Goal: Task Accomplishment & Management: Manage account settings

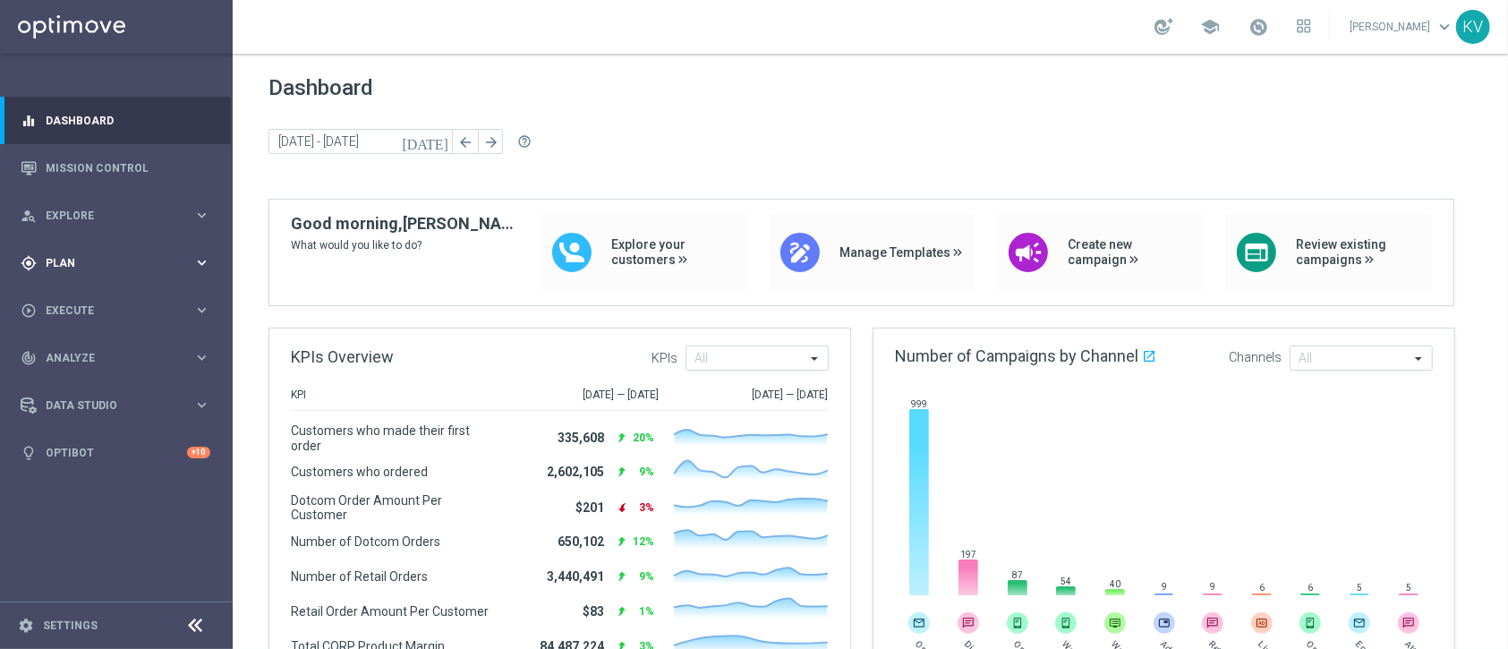
click at [110, 268] on span "Plan" at bounding box center [120, 263] width 148 height 11
click at [89, 296] on link "Target Groups" at bounding box center [117, 300] width 140 height 14
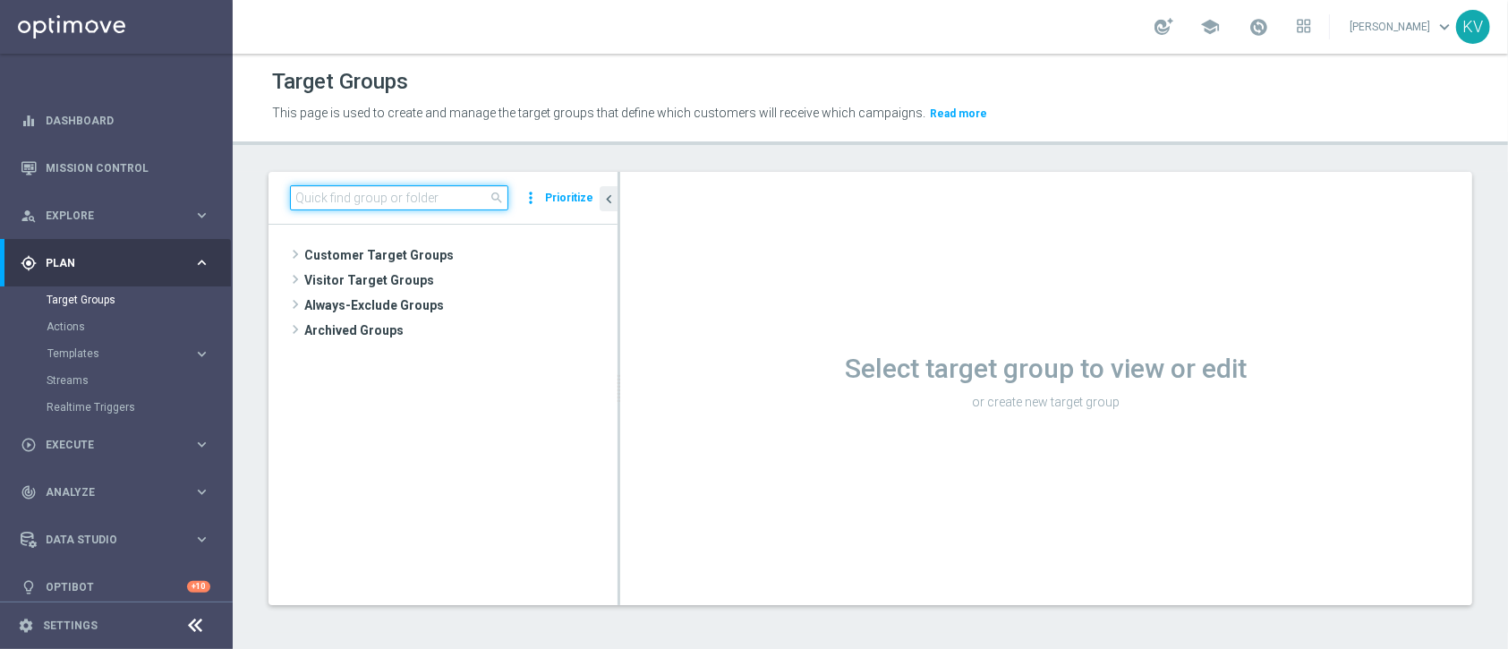
click at [395, 194] on input at bounding box center [399, 197] width 218 height 25
paste input "WED_20250723_D_RET_HP_PC_VF"
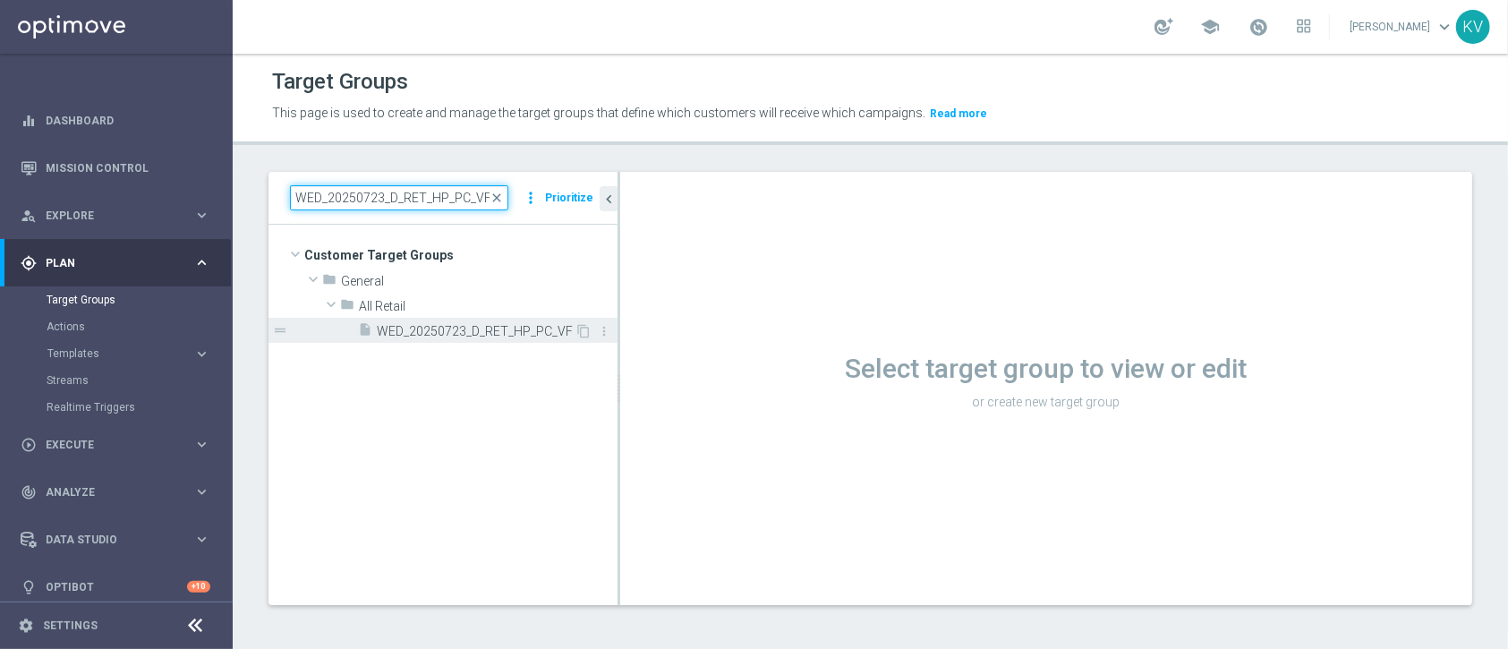
type input "WED_20250723_D_RET_HP_PC_VF"
click at [498, 336] on span "WED_20250723_D_RET_HP_PC_VF" at bounding box center [476, 331] width 198 height 15
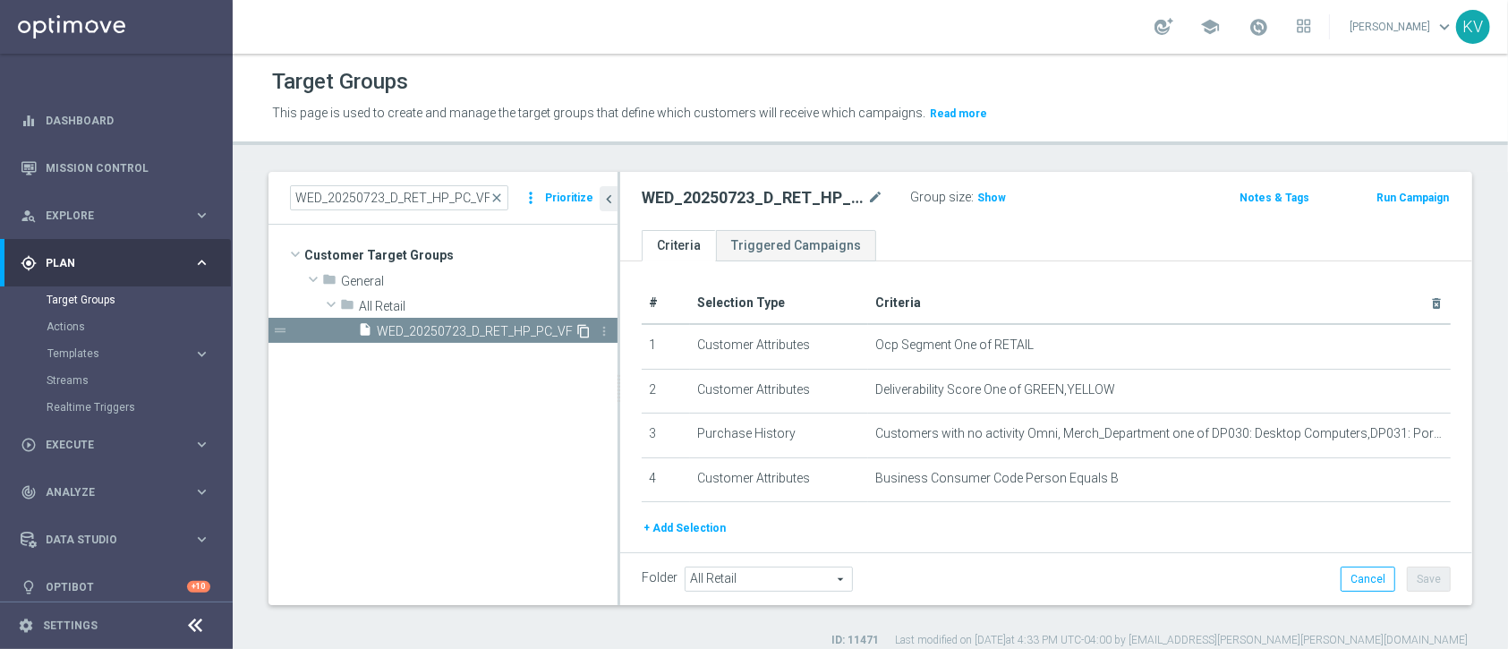
click at [582, 331] on icon "content_copy" at bounding box center [583, 331] width 14 height 14
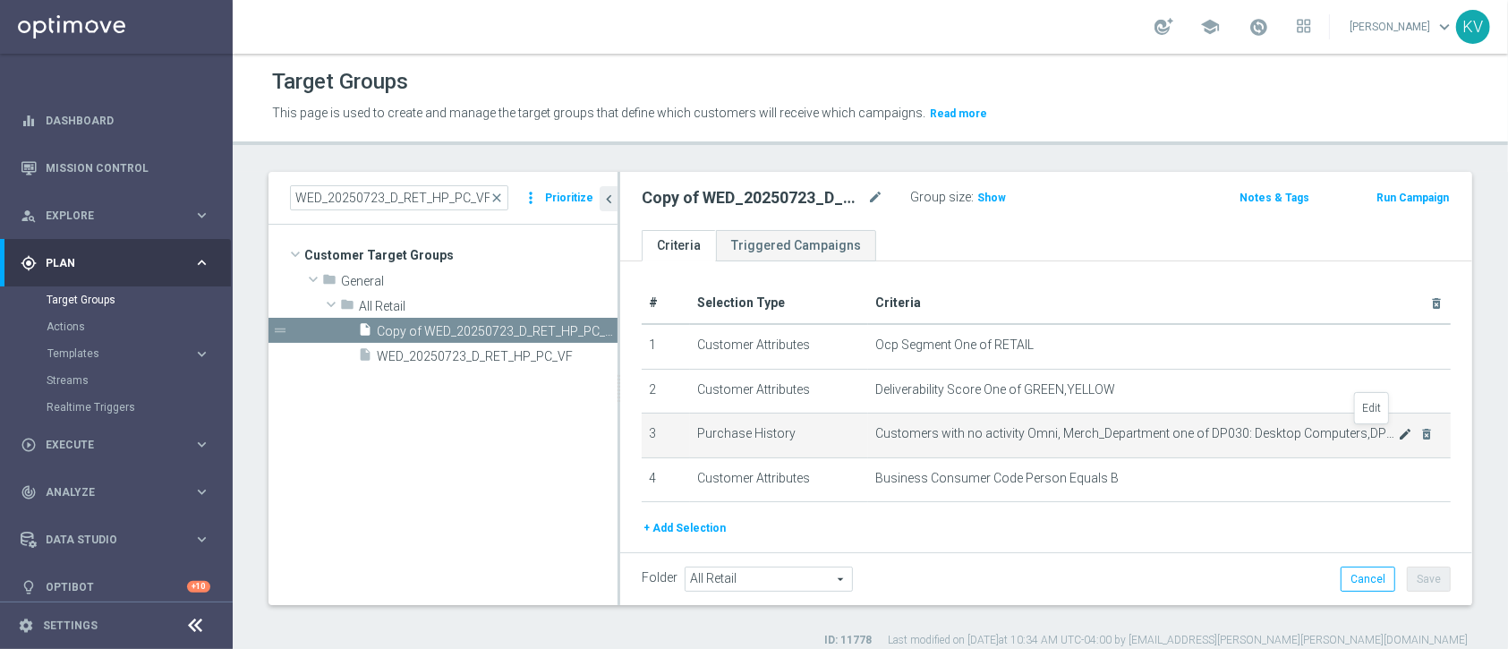
click at [1398, 429] on icon "mode_edit" at bounding box center [1405, 434] width 14 height 14
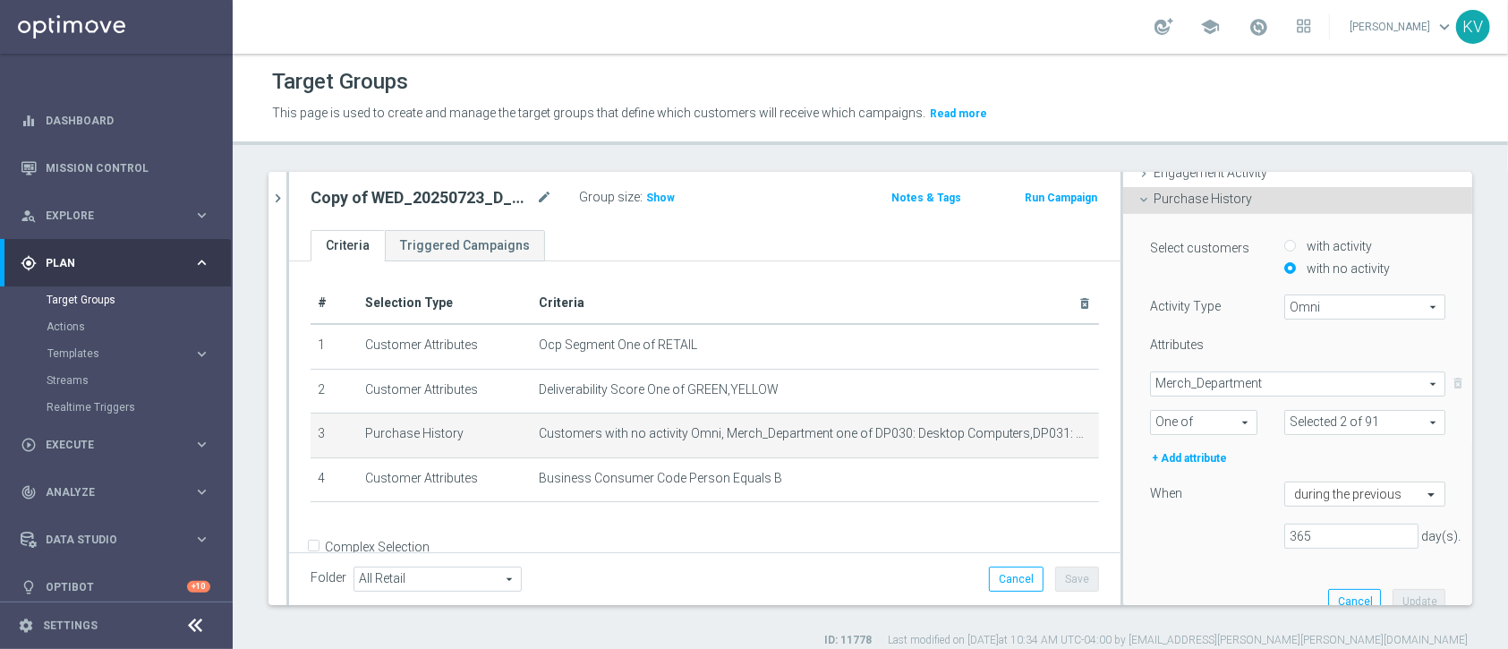
scroll to position [205, 0]
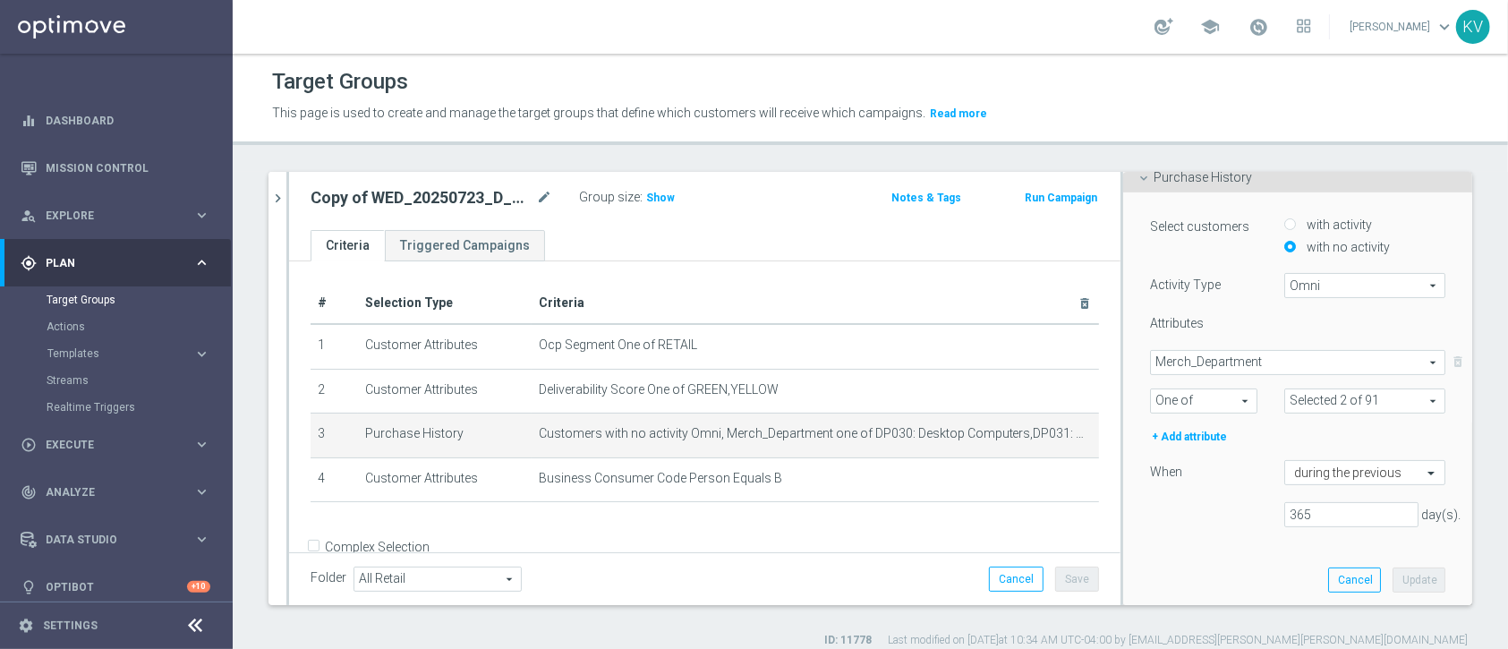
click at [1393, 397] on span at bounding box center [1364, 400] width 159 height 23
click at [1291, 434] on input "Show Selected" at bounding box center [1297, 440] width 12 height 12
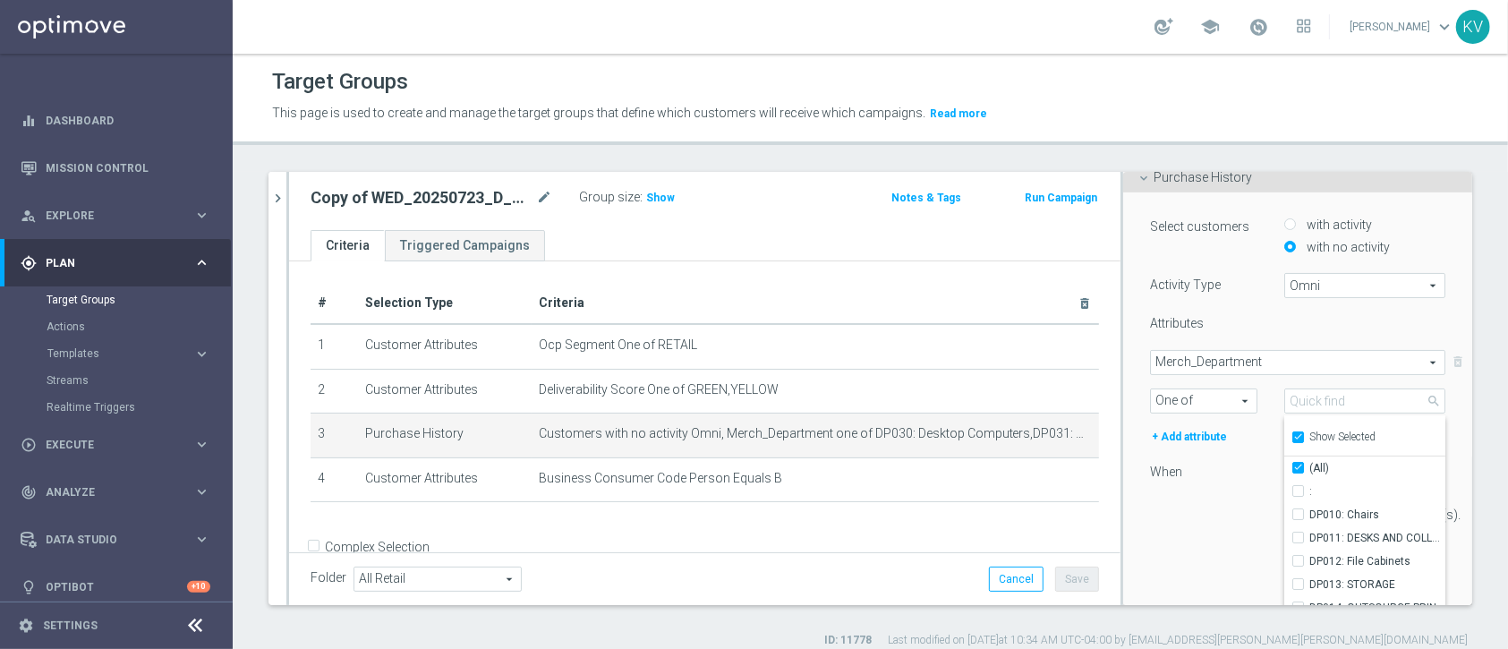
checkbox input "true"
click at [1291, 434] on input "Show Selected" at bounding box center [1297, 440] width 12 height 12
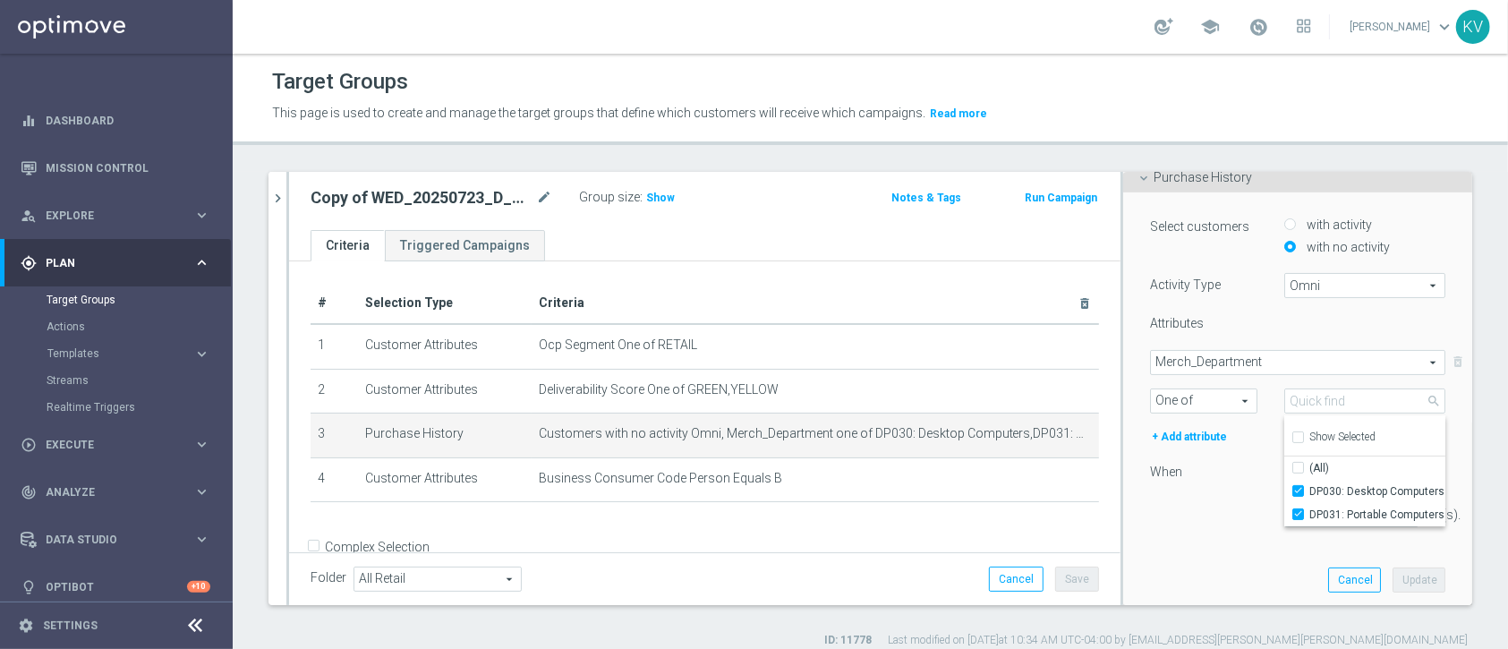
checkbox input "false"
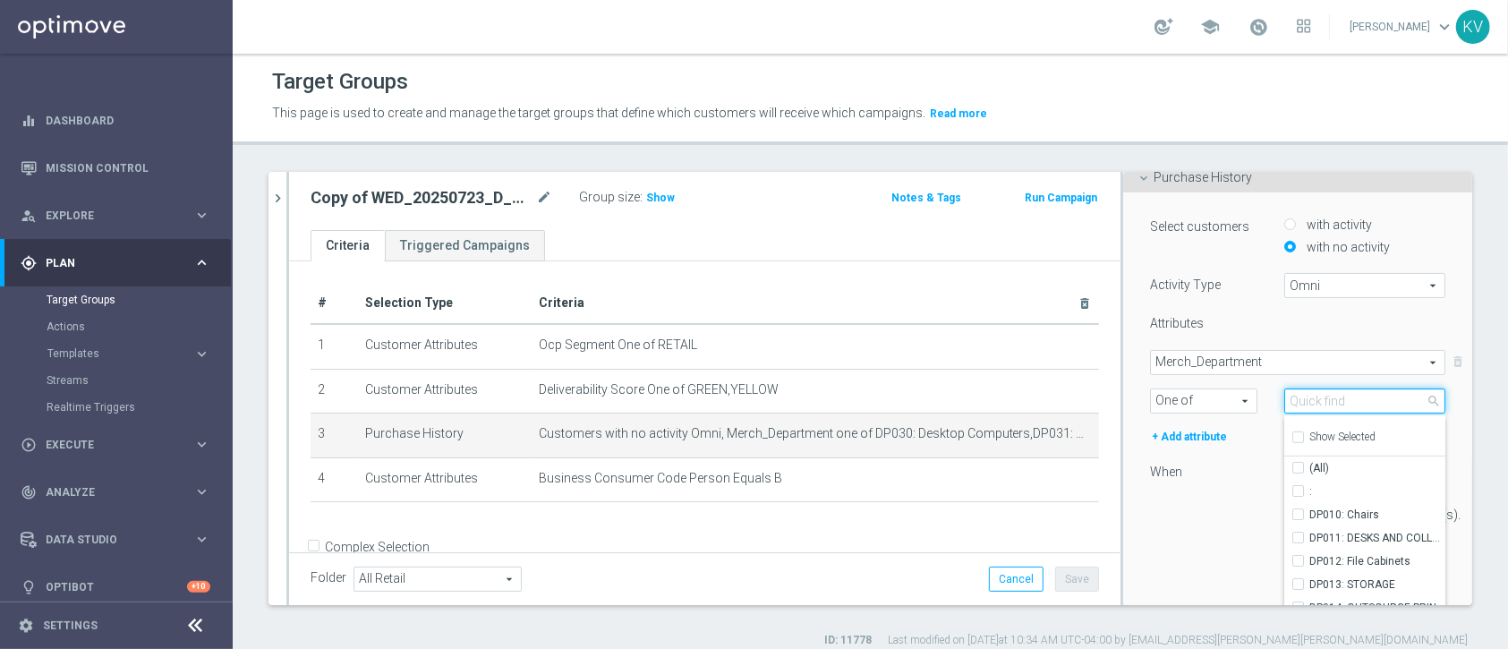
click at [1284, 406] on input "search" at bounding box center [1364, 400] width 161 height 25
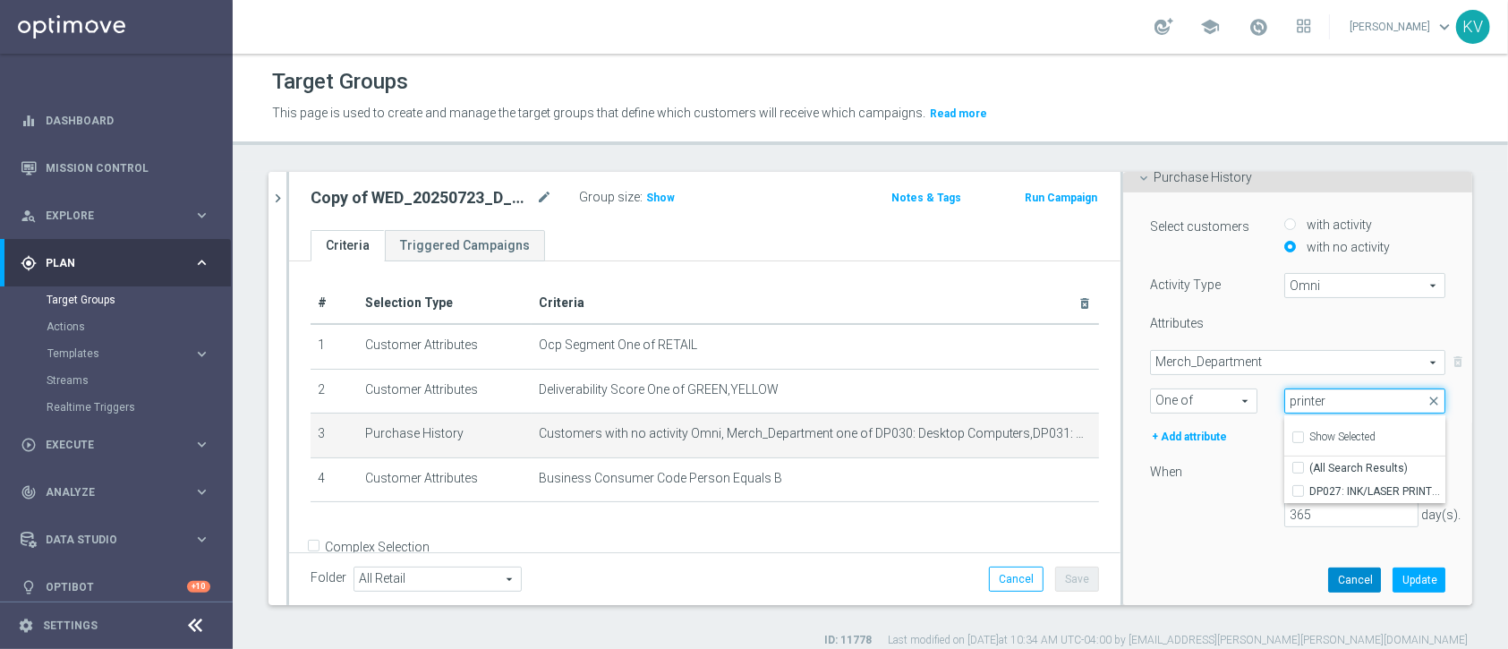
type input "printer"
click at [1338, 576] on button "Cancel" at bounding box center [1354, 579] width 53 height 25
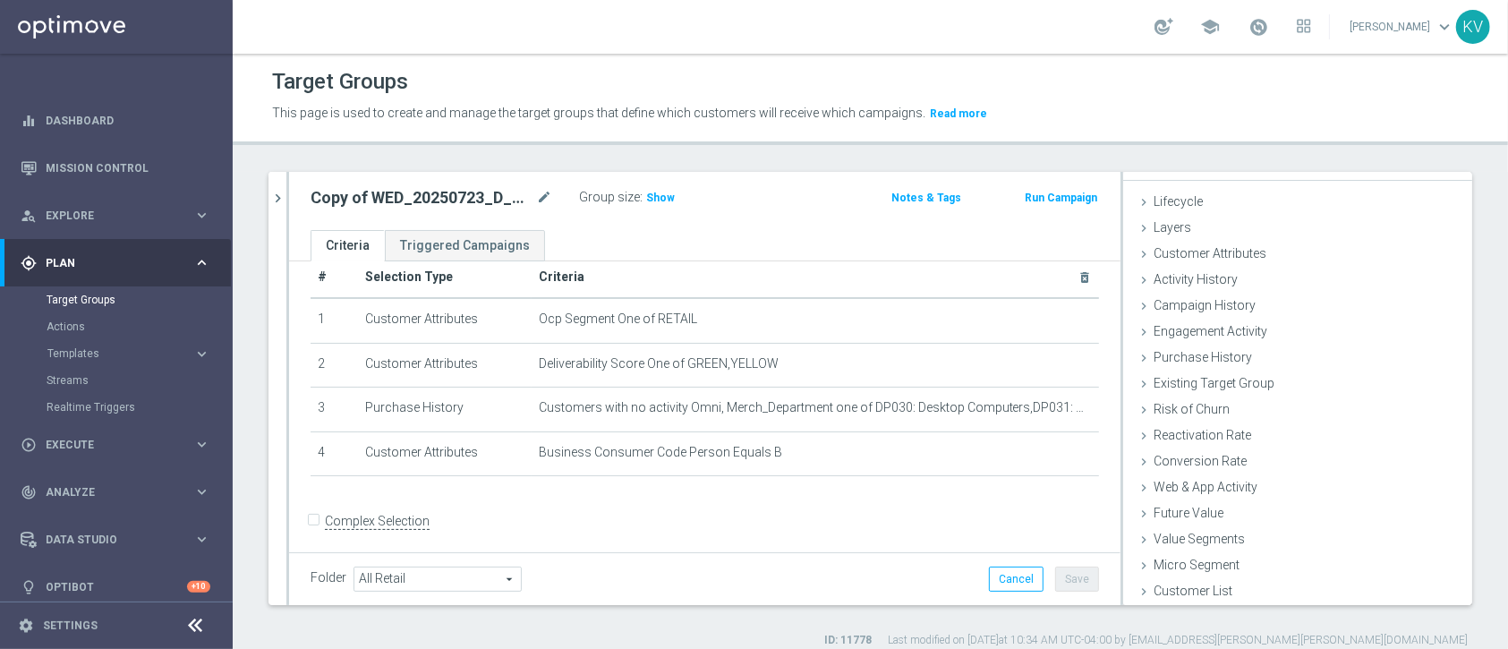
scroll to position [32, 0]
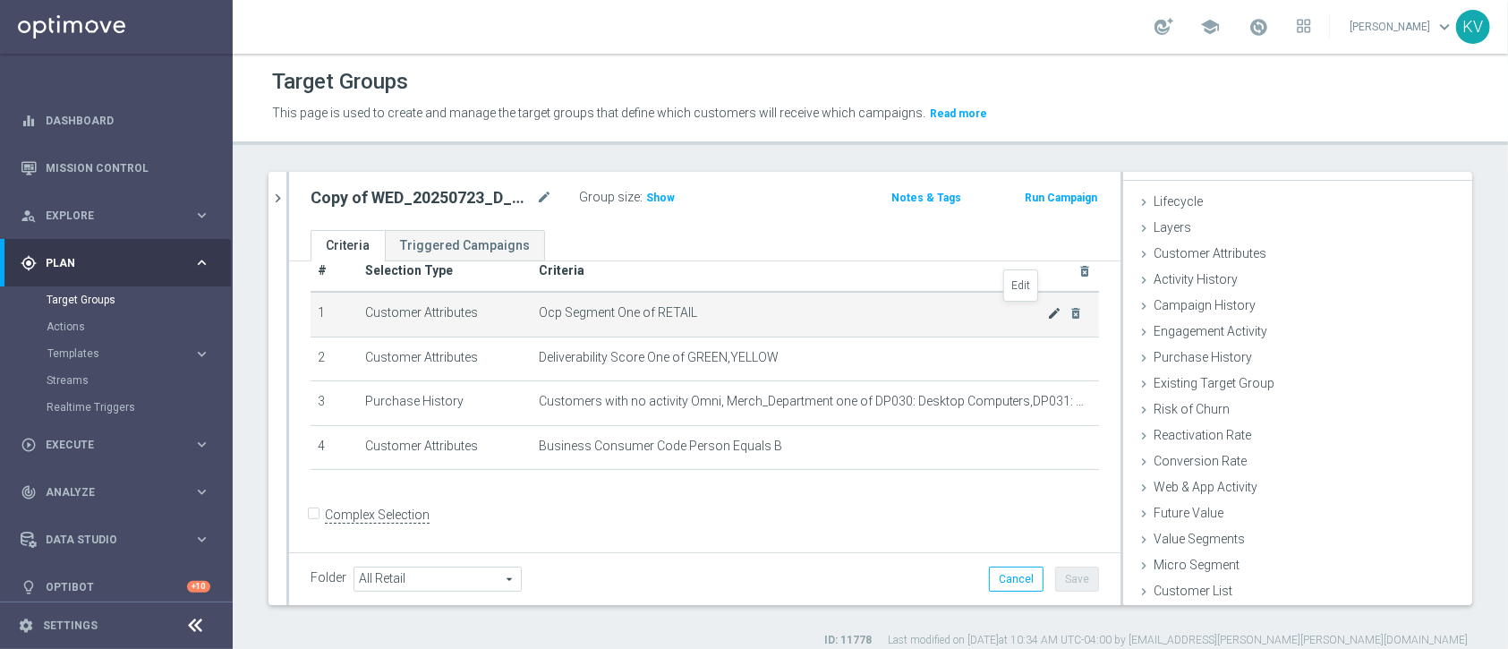
click at [1048, 314] on icon "mode_edit" at bounding box center [1055, 313] width 14 height 14
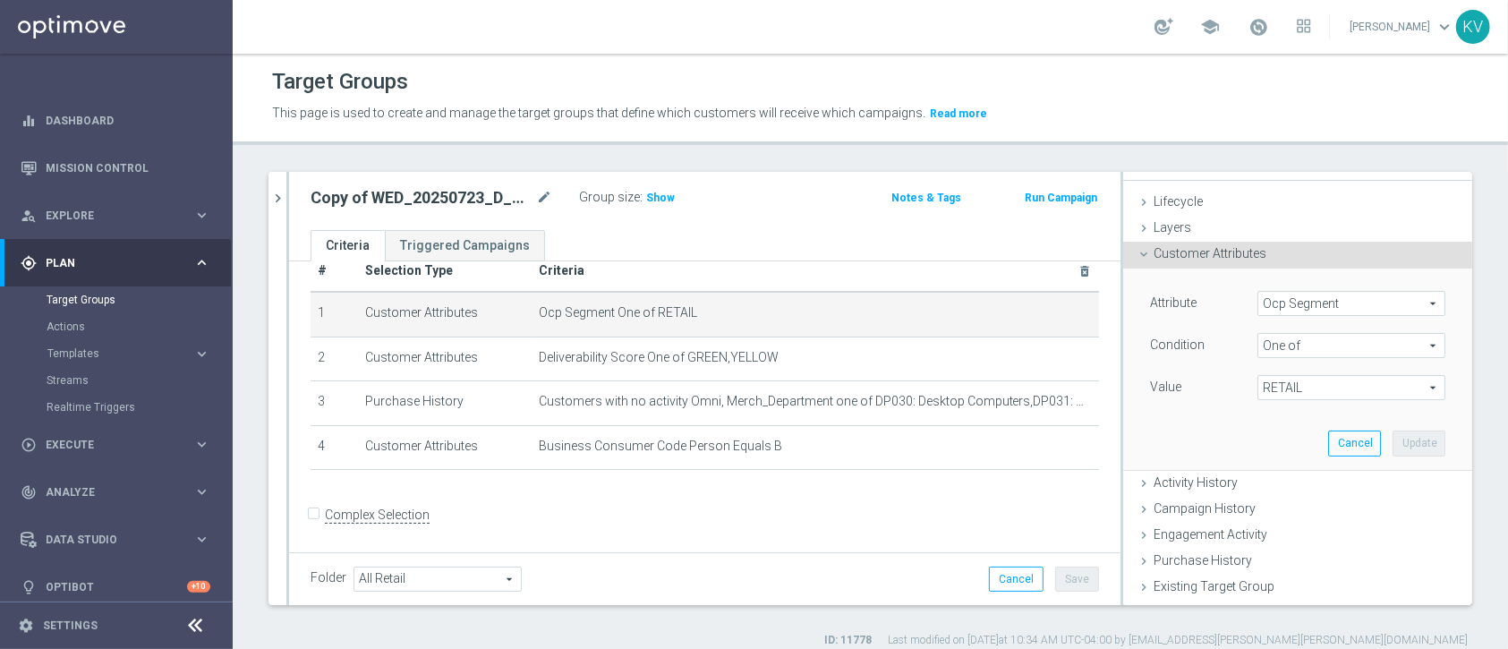
click at [1363, 394] on span "RETAIL" at bounding box center [1351, 387] width 186 height 23
click at [1287, 423] on label "(All)" at bounding box center [1363, 414] width 163 height 23
click at [1282, 421] on input "(All)" at bounding box center [1276, 415] width 12 height 12
checkbox input "true"
type input "Selected 3 of 3"
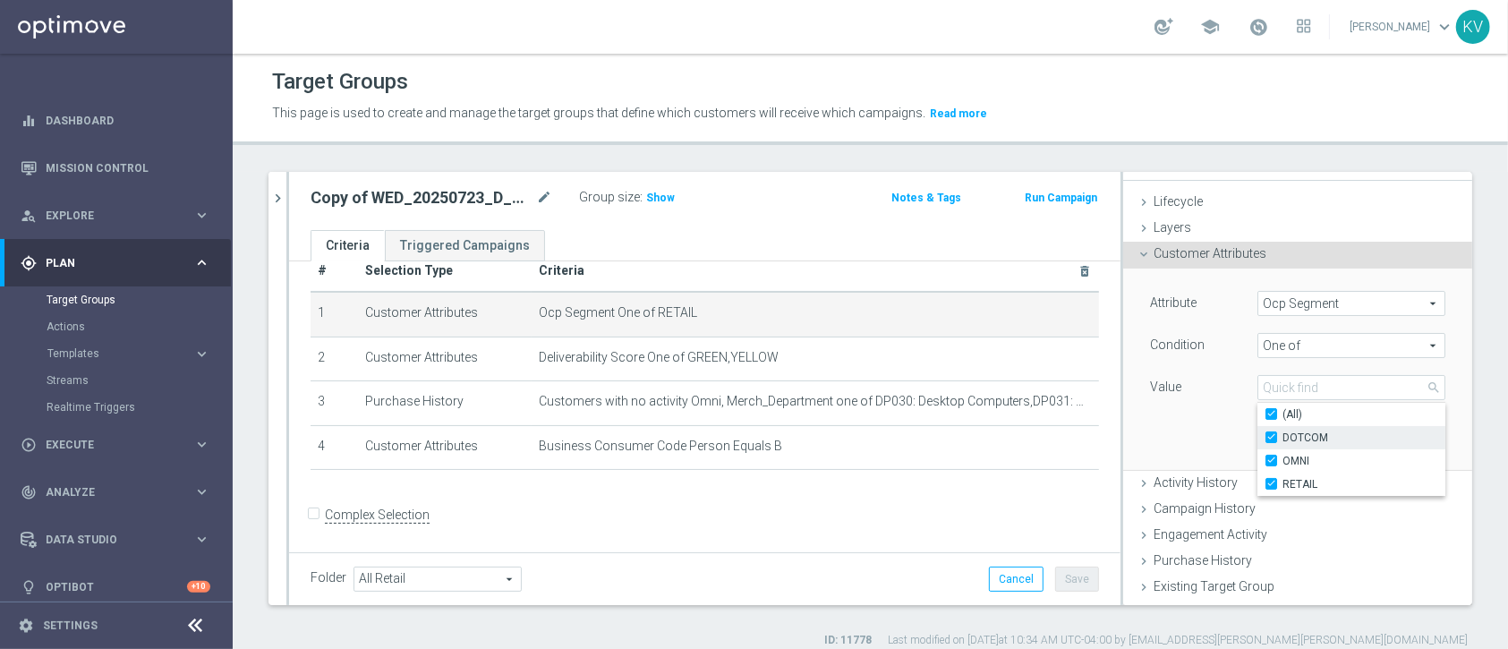
checkbox input "true"
click at [1282, 446] on label "DOTCOM" at bounding box center [1363, 437] width 163 height 23
click at [1280, 444] on input "DOTCOM" at bounding box center [1276, 438] width 12 height 12
checkbox input "false"
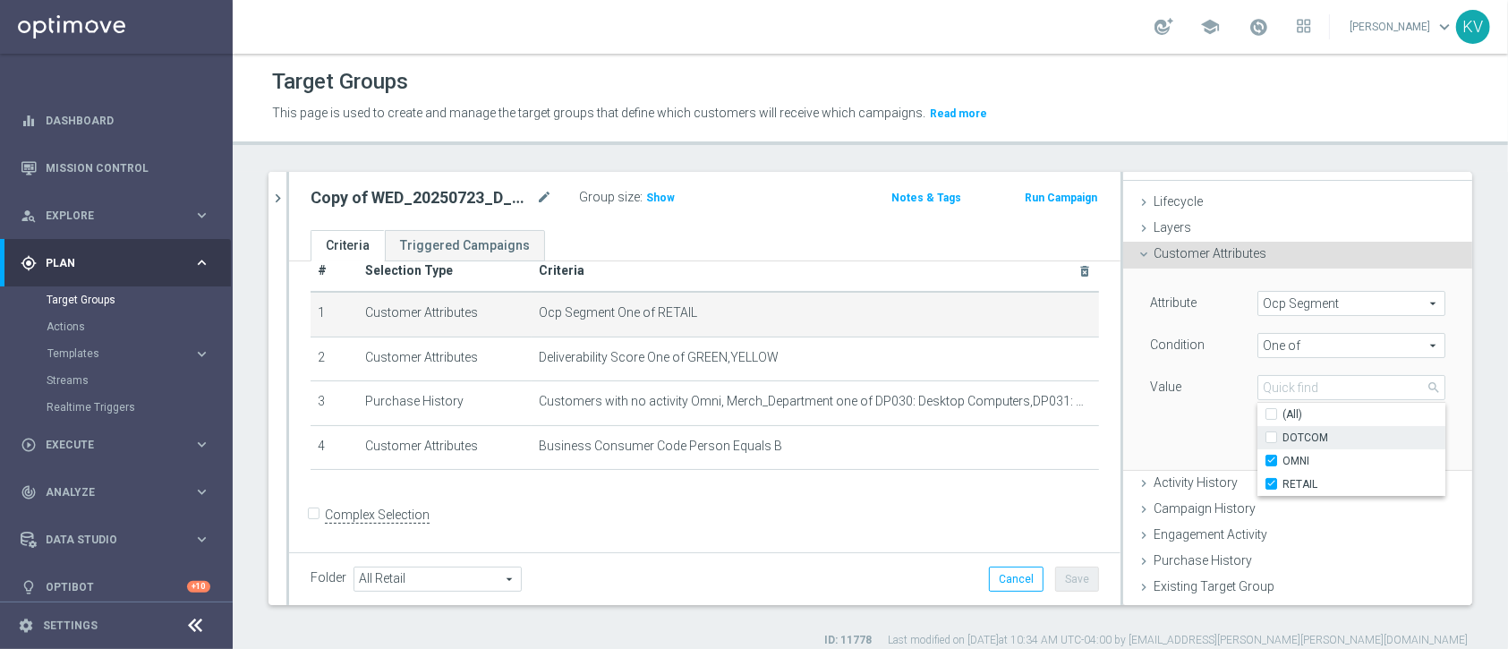
type input "Selected 2 of 3"
checkbox input "false"
click at [1297, 434] on span "DOTCOM" at bounding box center [1363, 437] width 163 height 14
click at [1282, 434] on input "DOTCOM" at bounding box center [1276, 438] width 12 height 12
checkbox input "true"
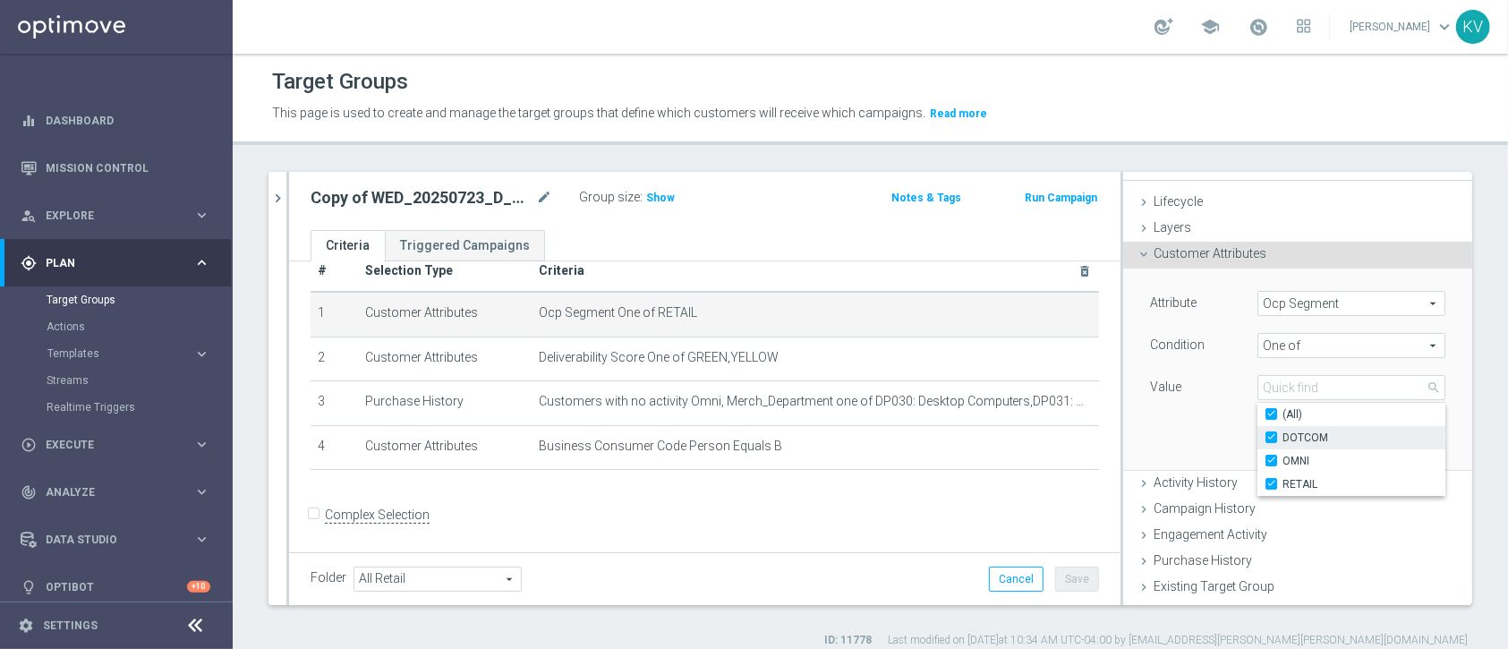
type input "Selected 3 of 3"
checkbox input "true"
click at [1419, 397] on div "Selected 3 of 3 arrow_drop_down search (All) DOTCOM OMNI RETAIL" at bounding box center [1351, 387] width 215 height 25
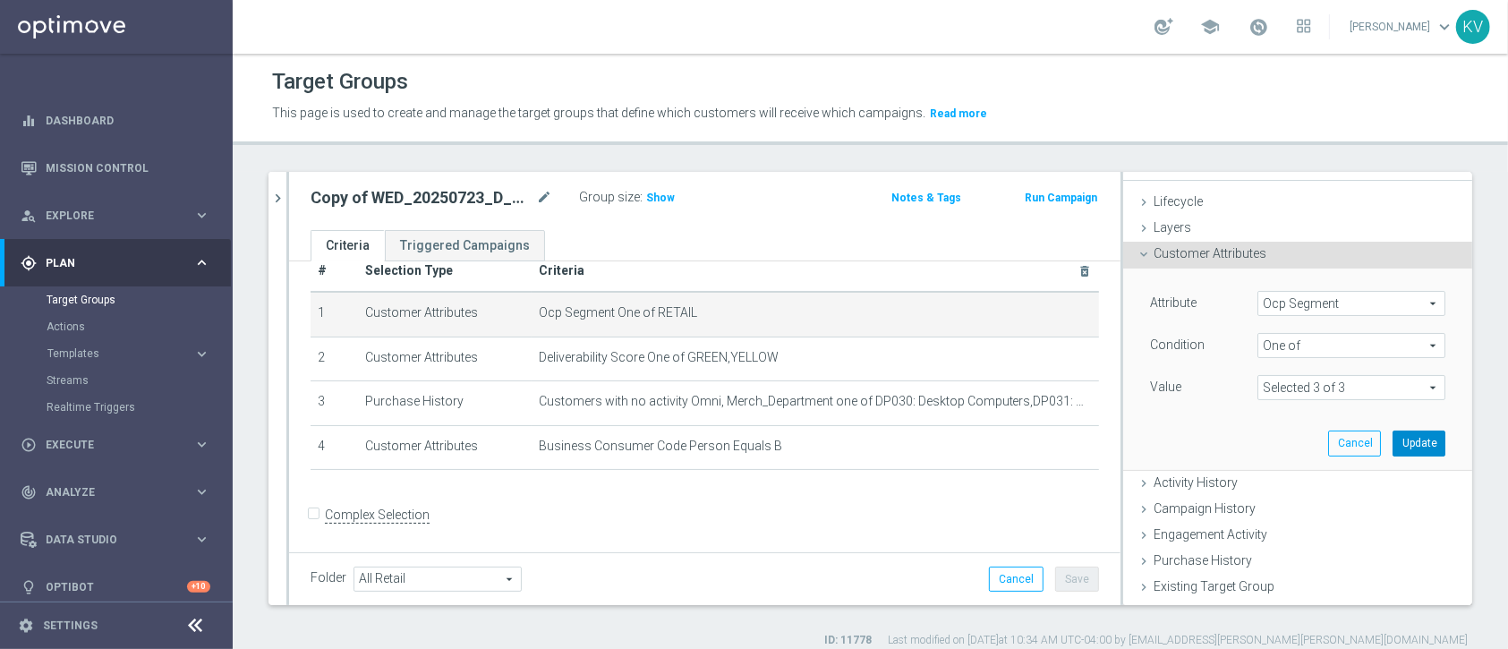
click at [1392, 436] on button "Update" at bounding box center [1418, 442] width 53 height 25
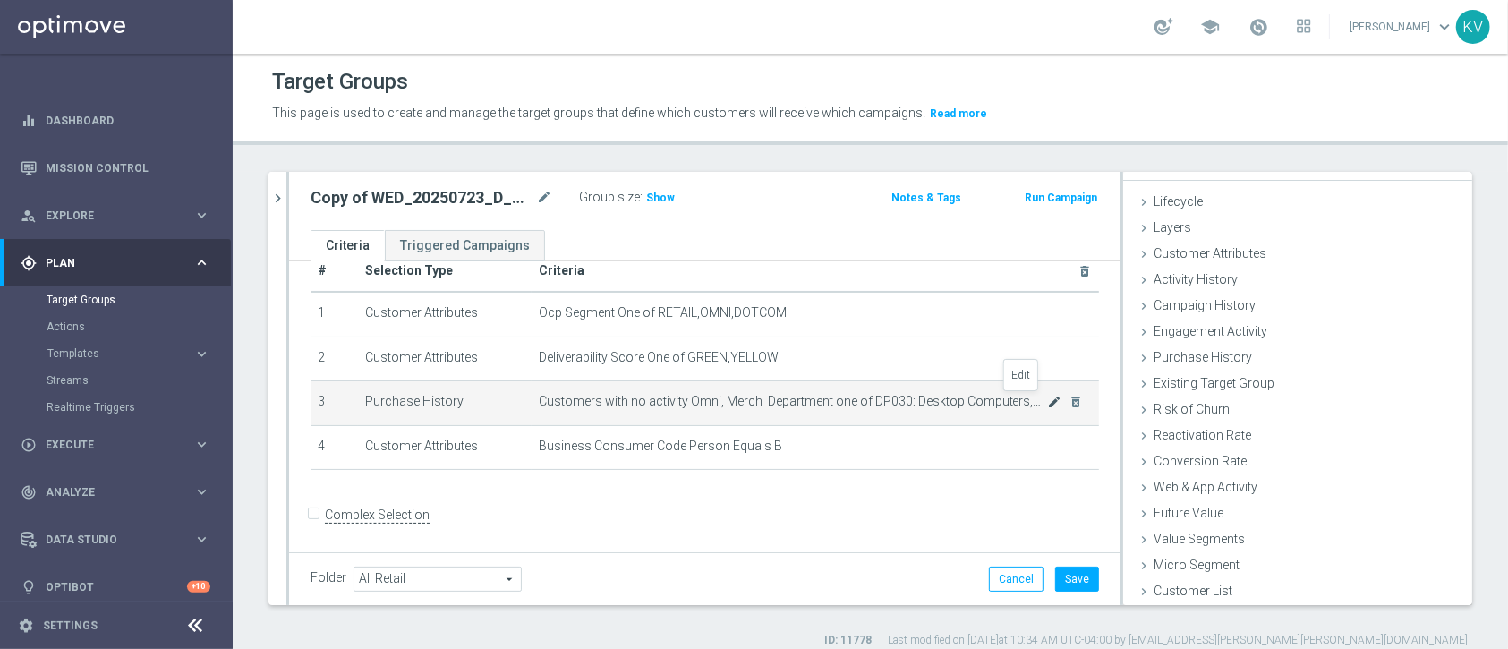
click at [1048, 401] on icon "mode_edit" at bounding box center [1055, 402] width 14 height 14
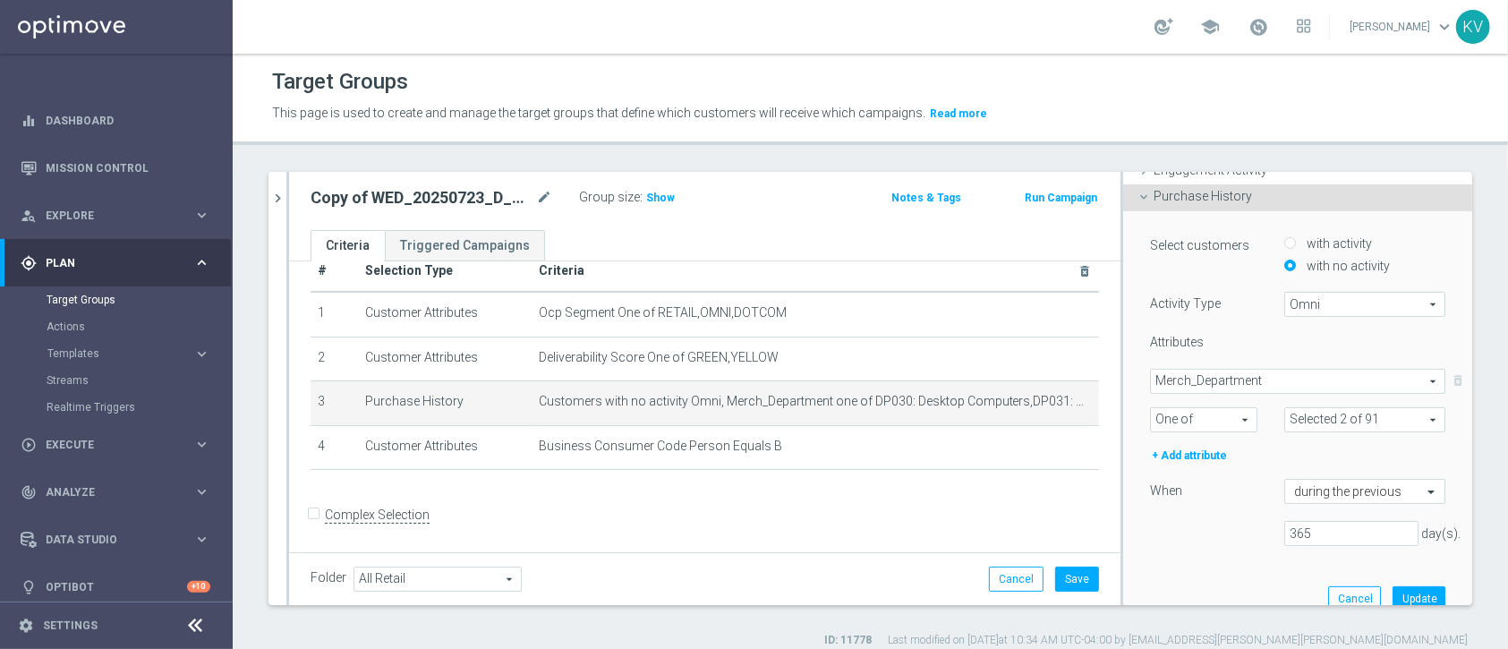
scroll to position [187, 0]
click at [1324, 418] on span at bounding box center [1364, 418] width 159 height 23
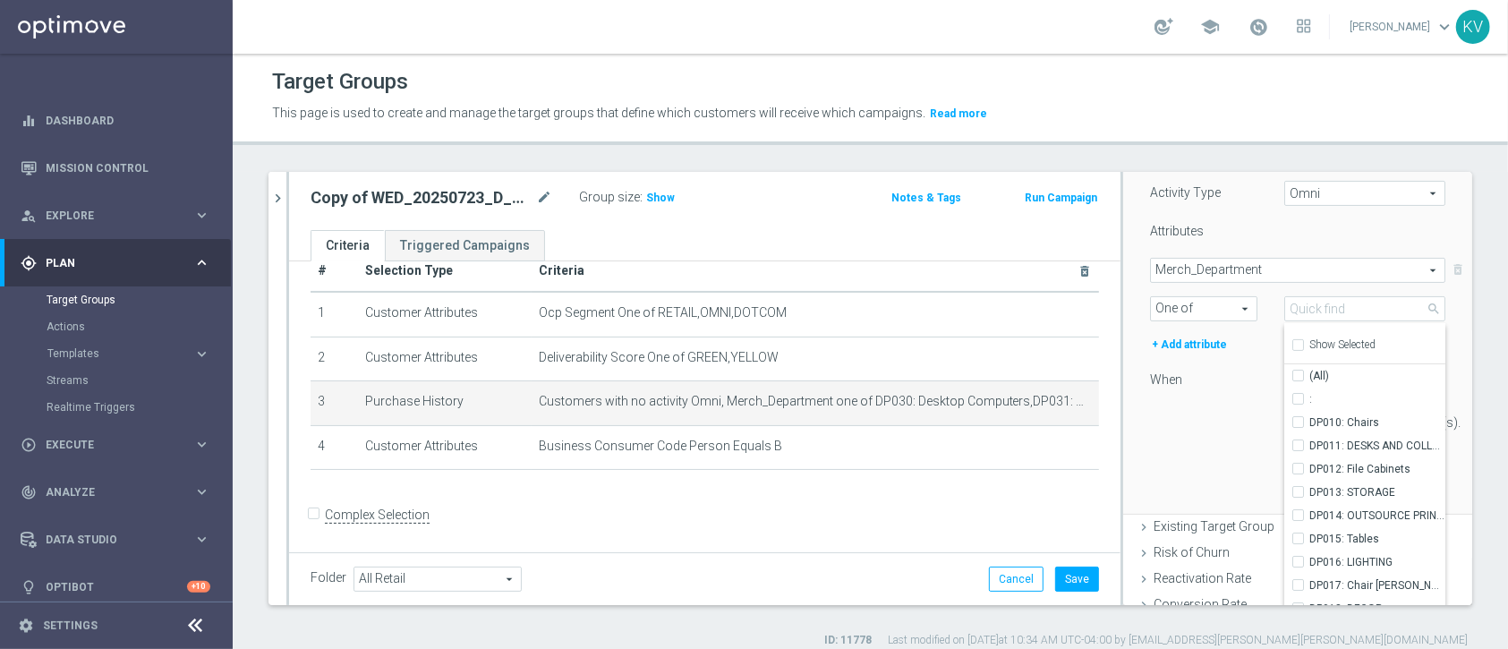
scroll to position [21, 0]
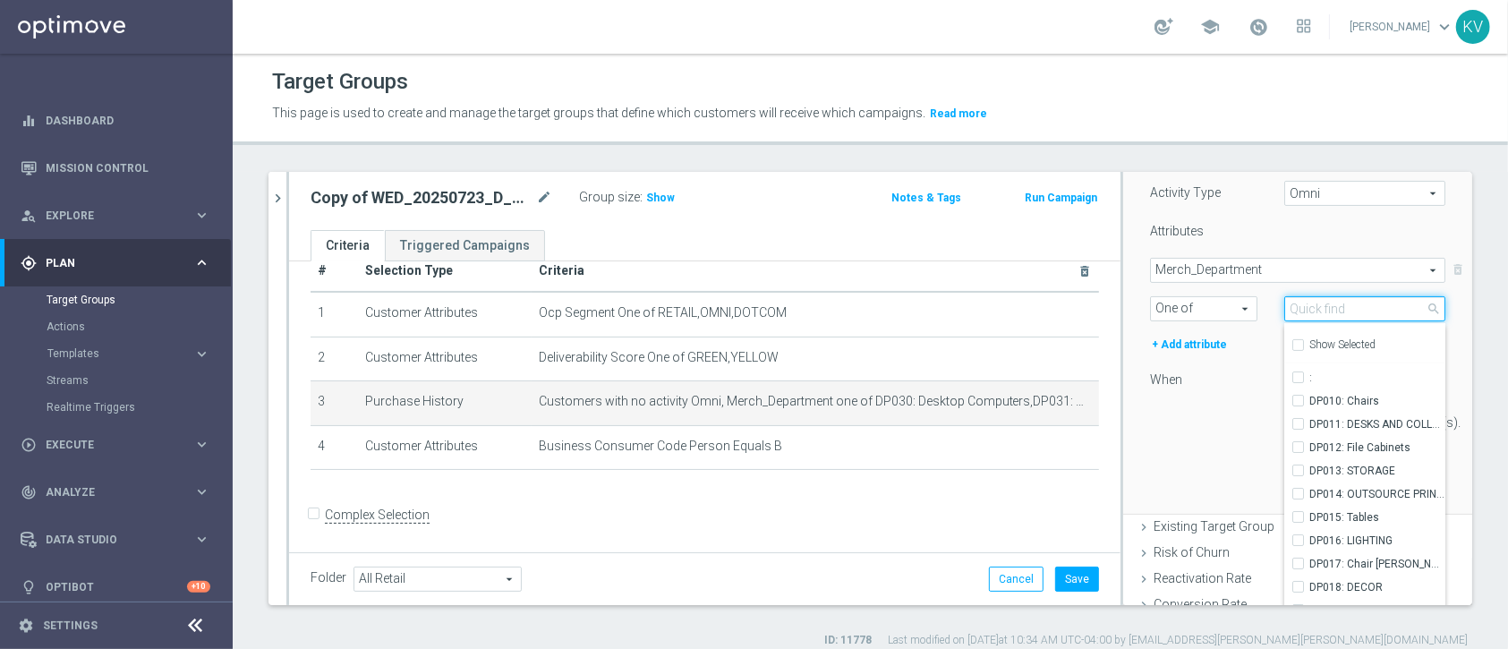
click at [1320, 306] on input "search" at bounding box center [1364, 308] width 161 height 25
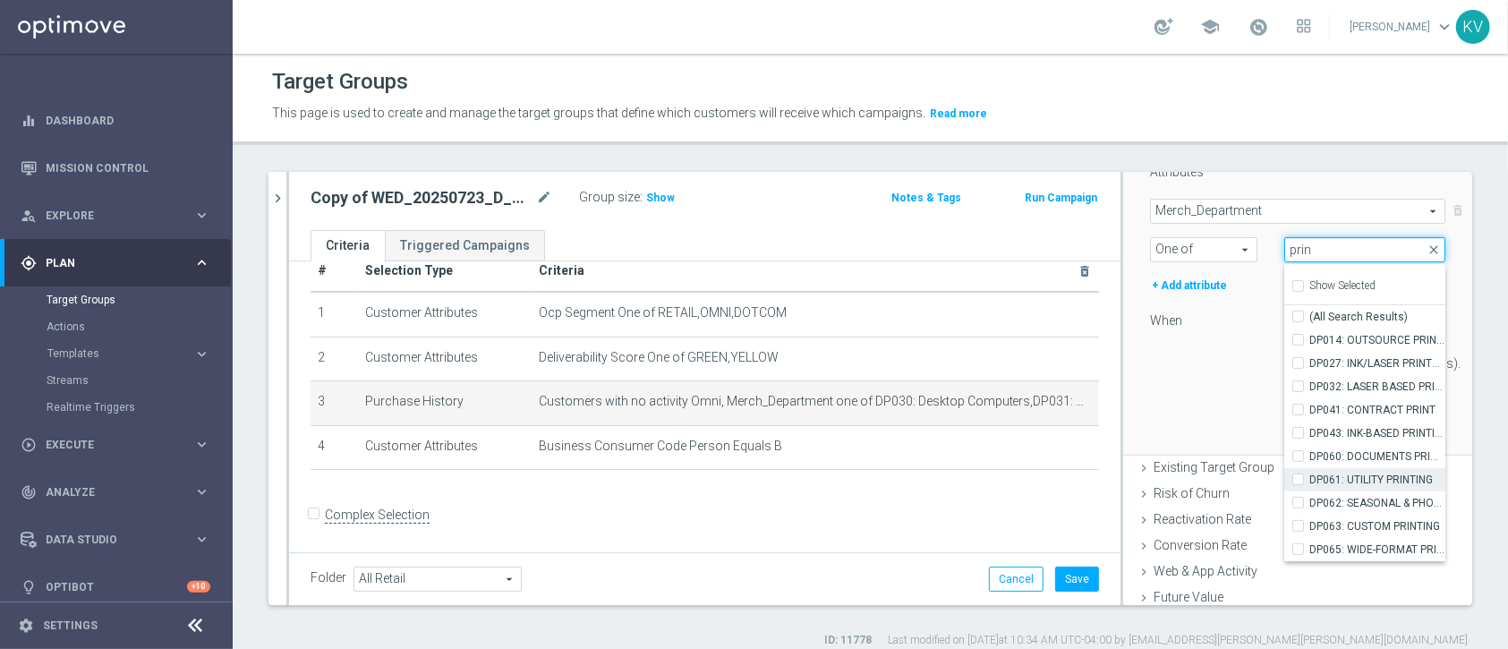
scroll to position [372, 0]
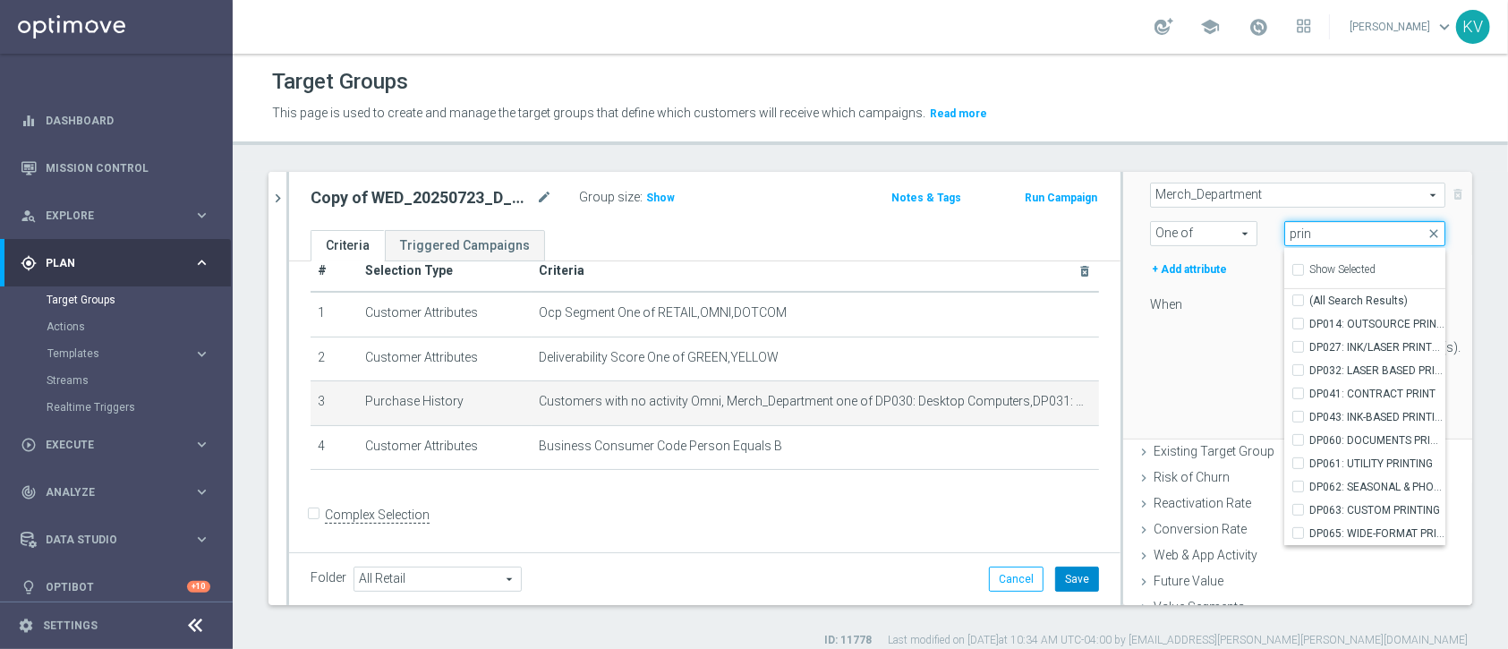
type input "prin"
click at [1055, 570] on button "Save" at bounding box center [1077, 578] width 44 height 25
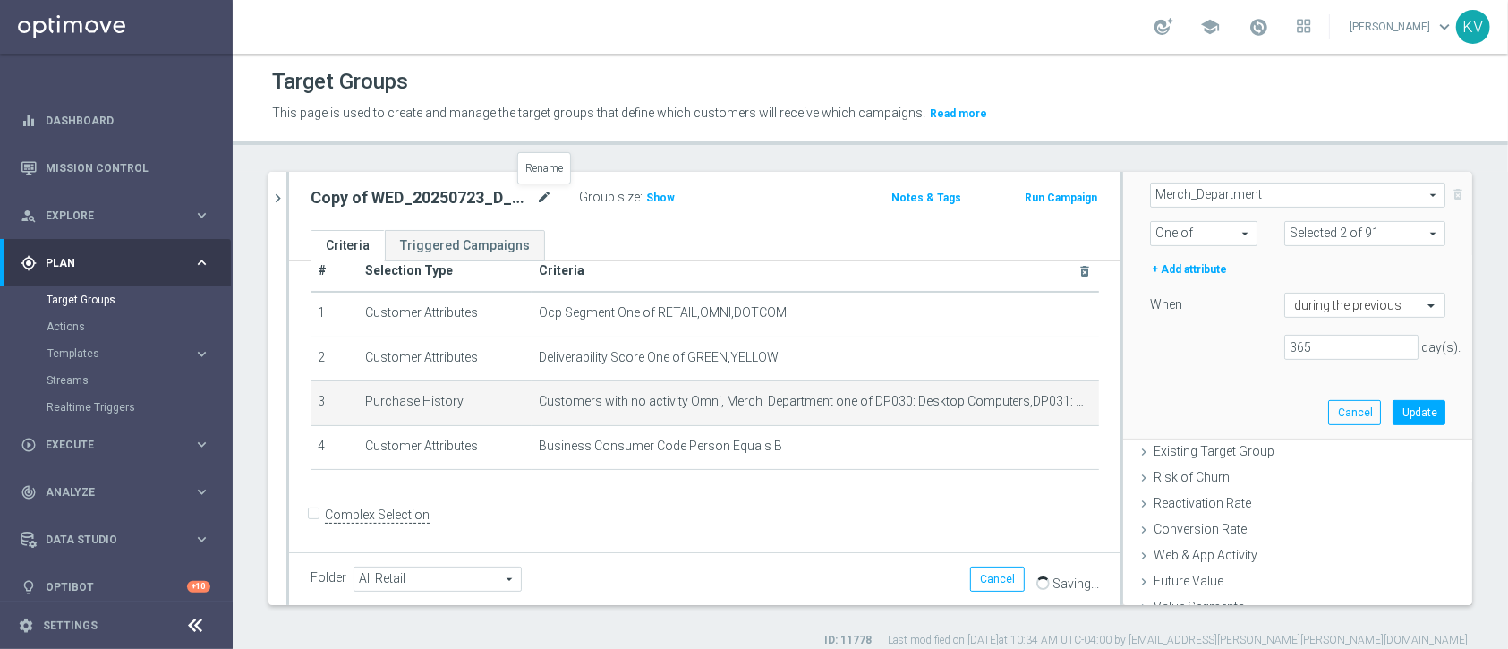
click at [538, 188] on icon "mode_edit" at bounding box center [544, 197] width 16 height 21
click at [368, 197] on input "Copy of WED_20250723_D_RET_HP_PC_VF" at bounding box center [431, 199] width 242 height 25
drag, startPoint x: 357, startPoint y: 197, endPoint x: 258, endPoint y: 169, distance: 103.1
click at [258, 169] on div "Target Groups This page is used to create and manage the target groups that def…" at bounding box center [870, 351] width 1275 height 595
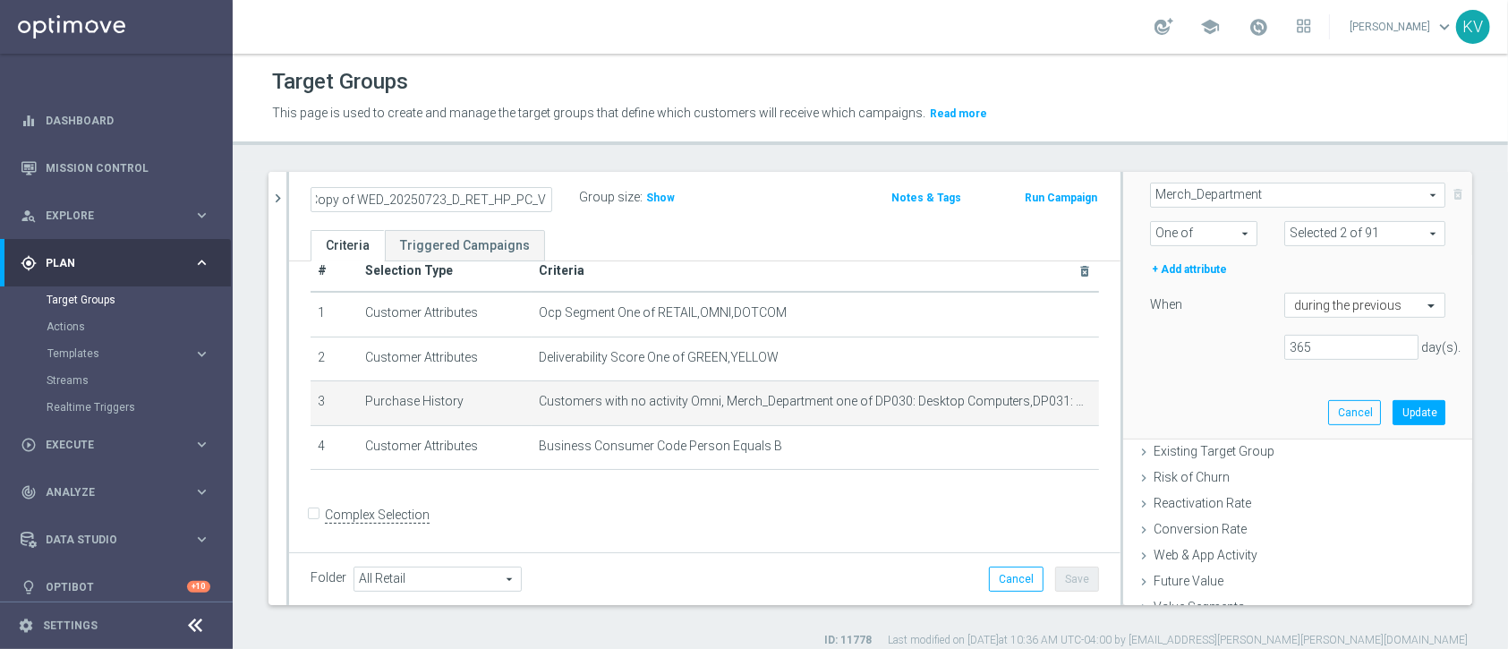
scroll to position [0, 0]
click at [937, 120] on button "Read more" at bounding box center [958, 114] width 61 height 20
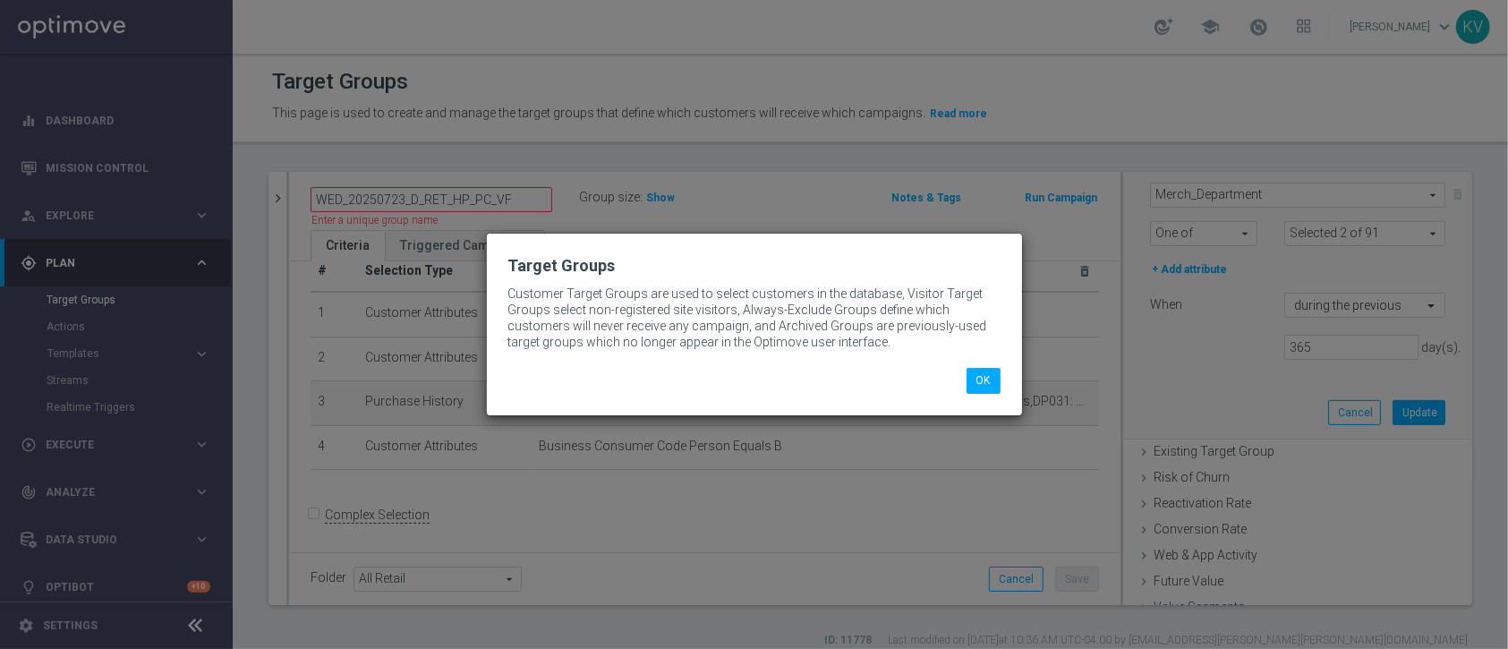
click at [964, 377] on li "OK" at bounding box center [983, 380] width 43 height 25
click at [973, 382] on button "OK" at bounding box center [983, 380] width 34 height 25
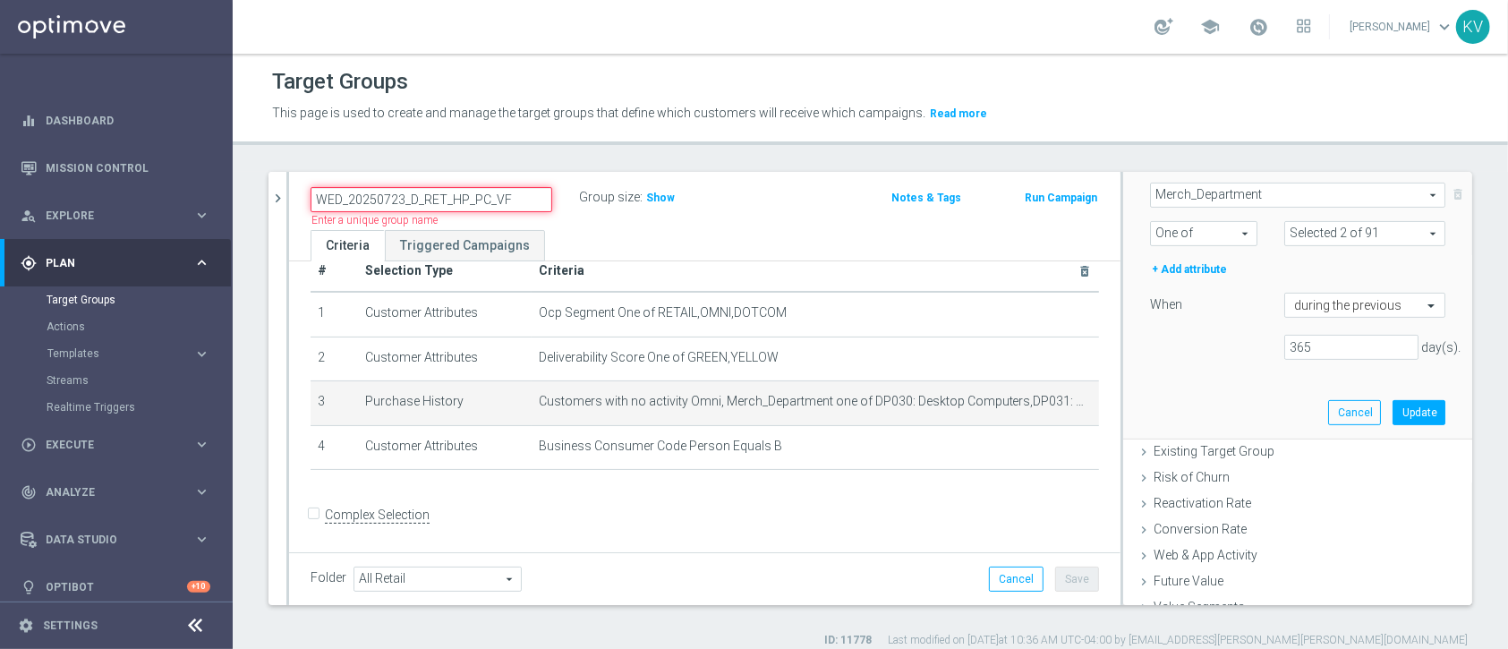
drag, startPoint x: 338, startPoint y: 195, endPoint x: 296, endPoint y: 199, distance: 42.2
click at [297, 199] on div "WED_20250723_D_RET_HP_PC_VF" at bounding box center [431, 199] width 268 height 25
click at [406, 199] on input "TUES_20250723_D_RET_HP_PC_VF" at bounding box center [431, 199] width 242 height 25
click at [510, 190] on input "TUES_20250826_D_RET_HP_PC_VF" at bounding box center [431, 199] width 242 height 25
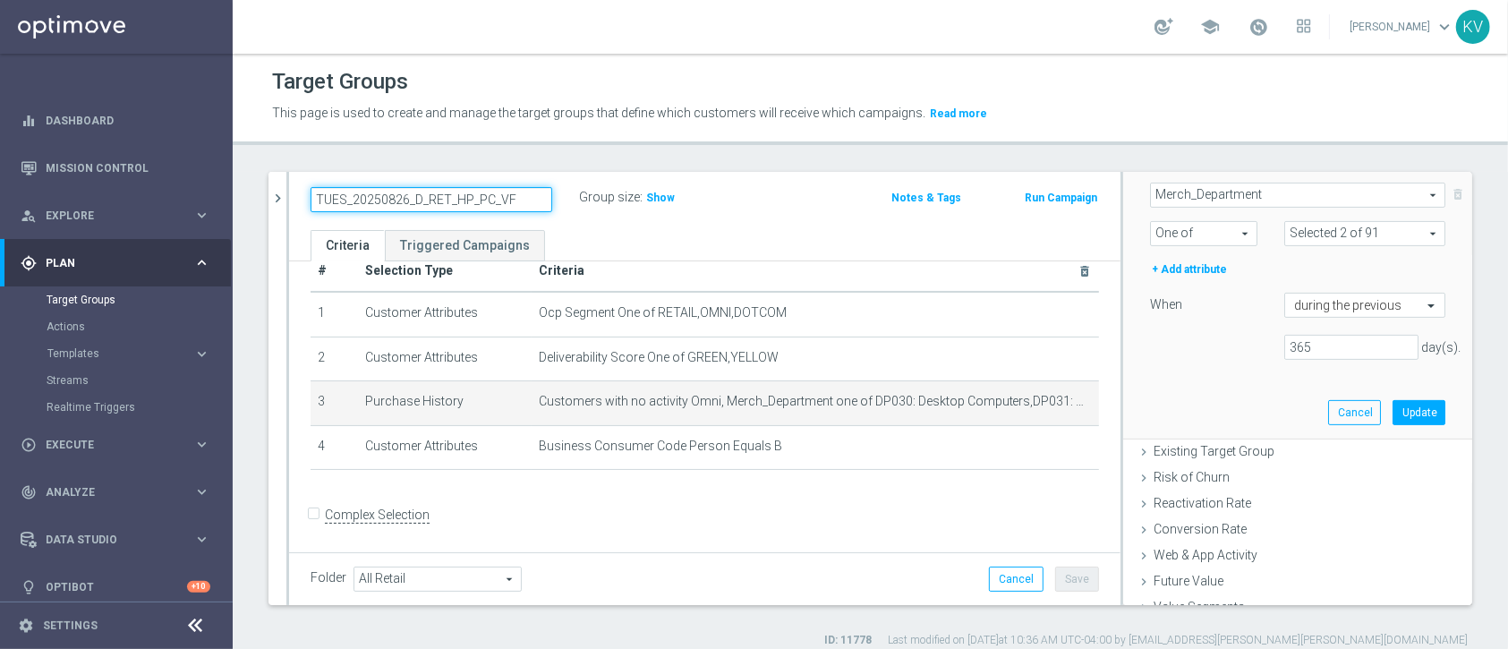
click at [510, 190] on input "TUES_20250826_D_RET_HP_PC_VF" at bounding box center [431, 199] width 242 height 25
type input "TUES_20250826_D_RET_HP_PC_VF"
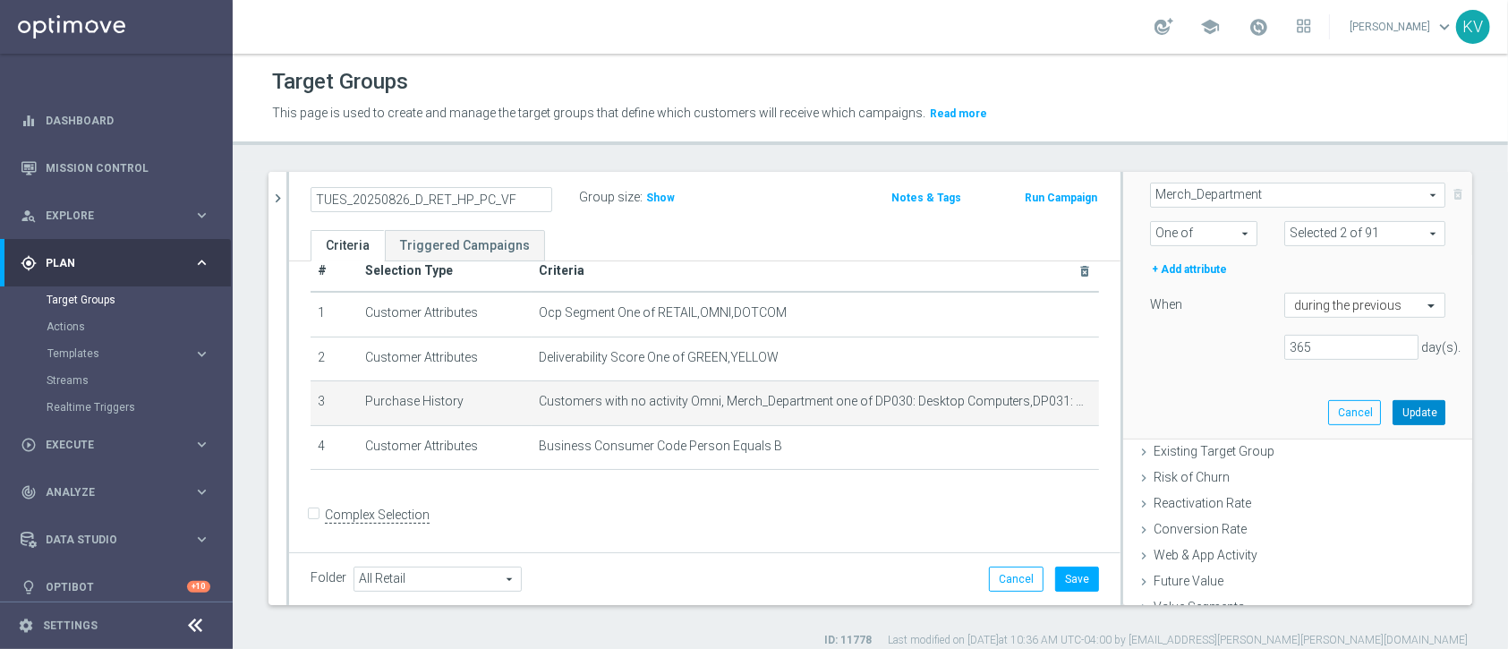
click at [1392, 412] on button "Update" at bounding box center [1418, 412] width 53 height 25
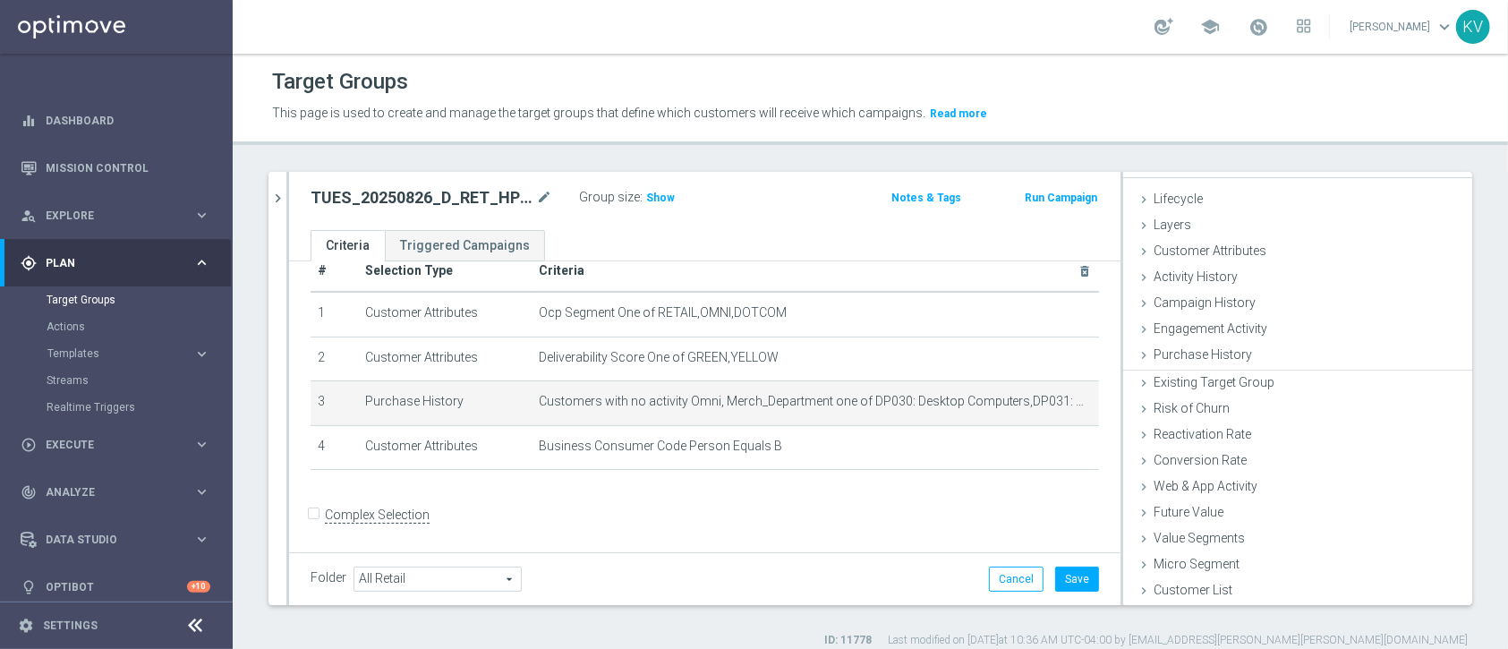
scroll to position [25, 0]
click at [651, 191] on span "Show" at bounding box center [660, 197] width 29 height 13
click at [651, 191] on span at bounding box center [651, 196] width 16 height 16
click at [545, 204] on icon "mode_edit" at bounding box center [544, 197] width 16 height 21
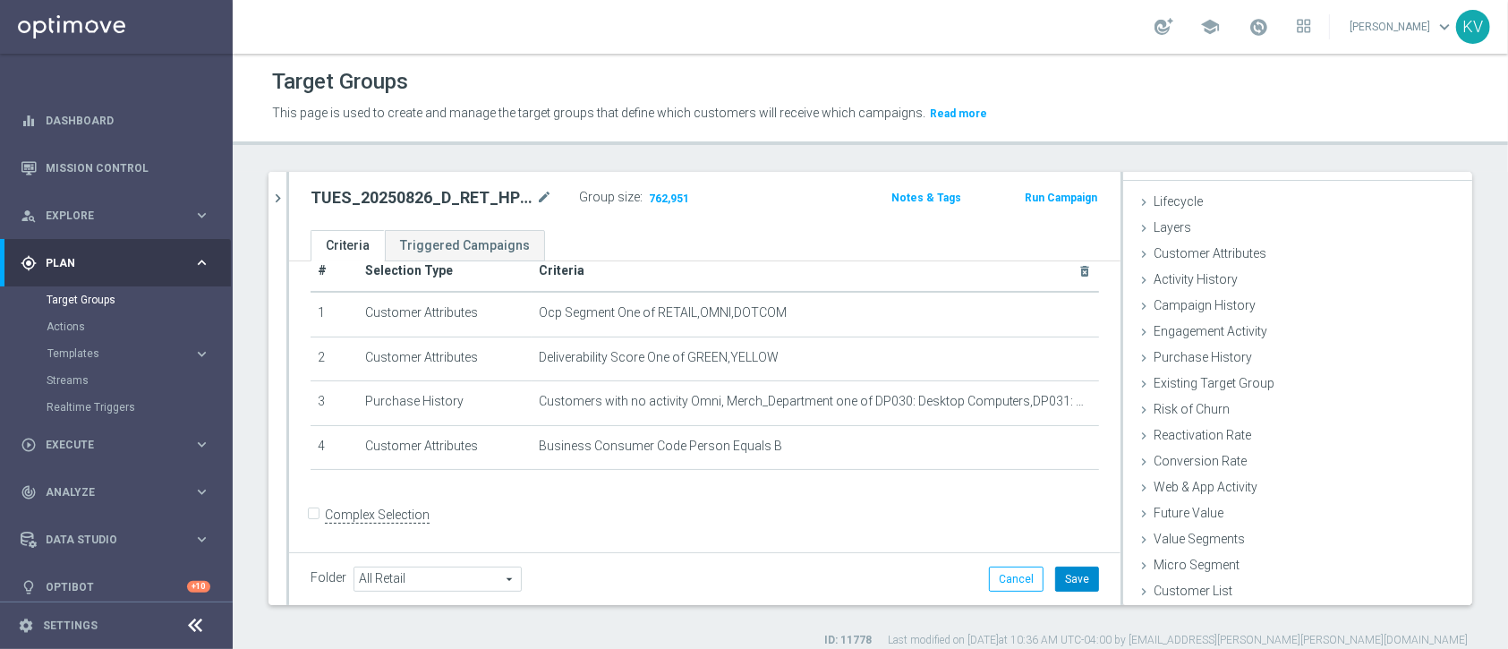
click at [1055, 591] on button "Save" at bounding box center [1077, 578] width 44 height 25
